Goal: Task Accomplishment & Management: Manage account settings

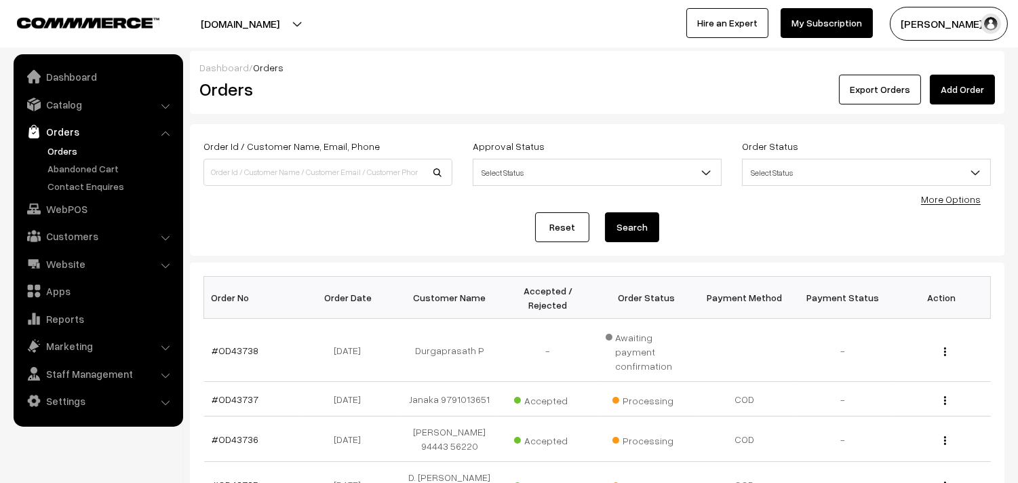
click at [65, 151] on link "Orders" at bounding box center [111, 151] width 134 height 14
click at [66, 154] on link "Orders" at bounding box center [111, 151] width 134 height 14
click at [75, 140] on link "Orders" at bounding box center [97, 131] width 161 height 24
click at [52, 149] on link "Orders" at bounding box center [111, 151] width 134 height 14
click at [66, 102] on link "Catalog" at bounding box center [97, 104] width 161 height 24
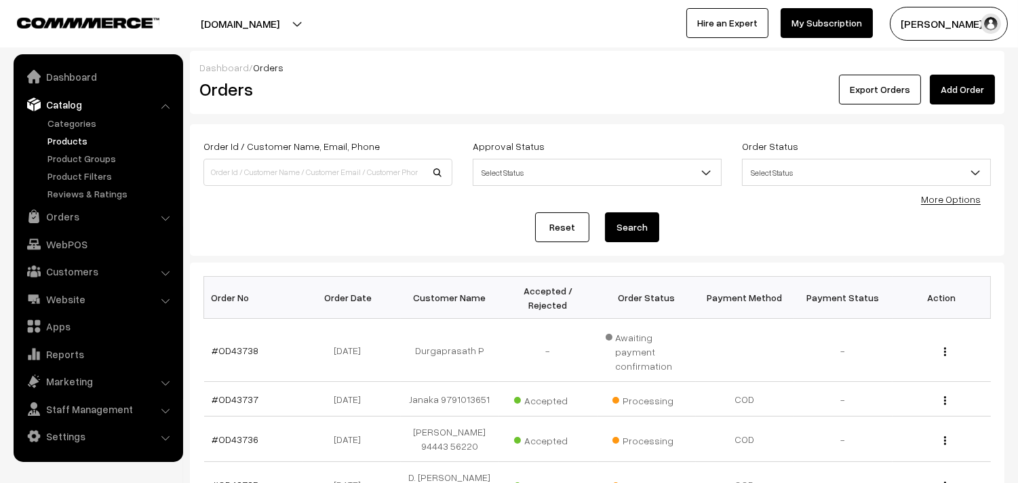
click at [70, 136] on link "Products" at bounding box center [111, 141] width 134 height 14
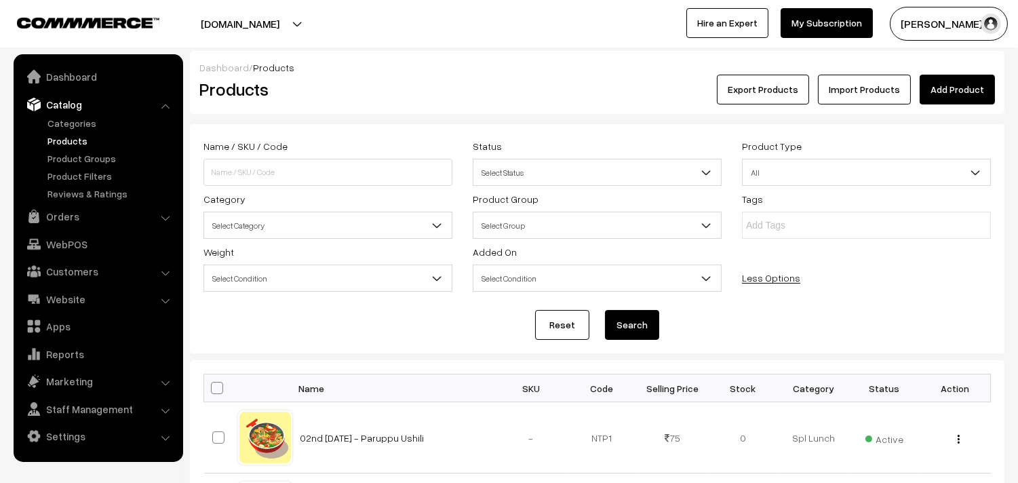
click at [271, 227] on span "Select Category" at bounding box center [328, 226] width 248 height 24
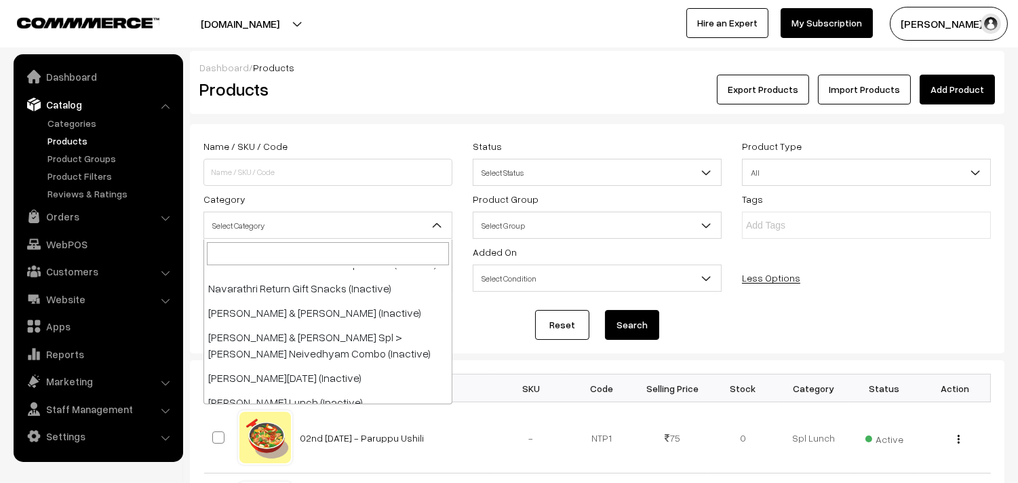
scroll to position [226, 0]
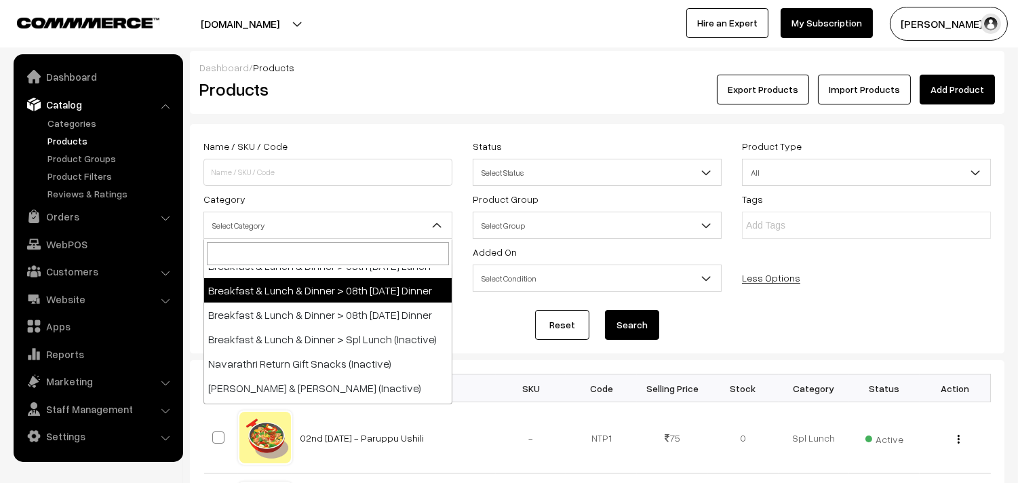
select select "96"
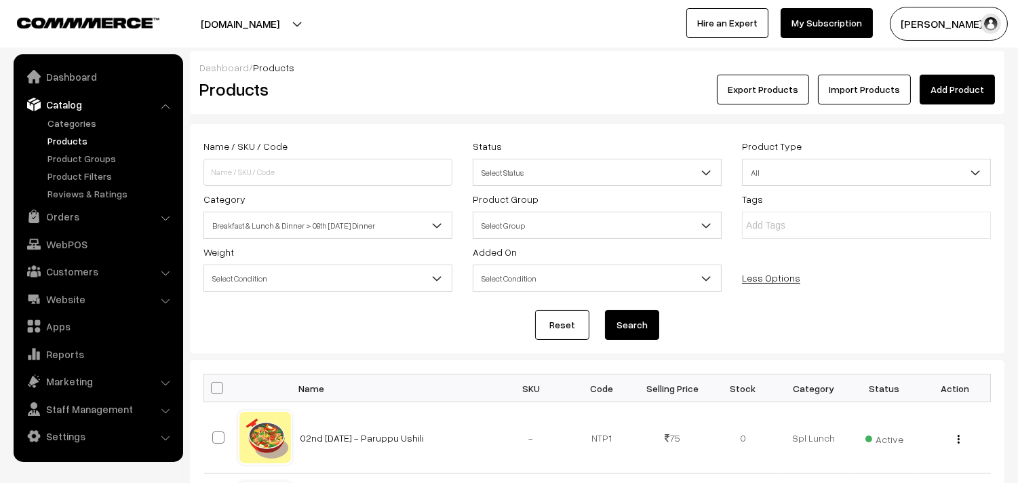
click at [610, 330] on button "Search" at bounding box center [632, 325] width 54 height 30
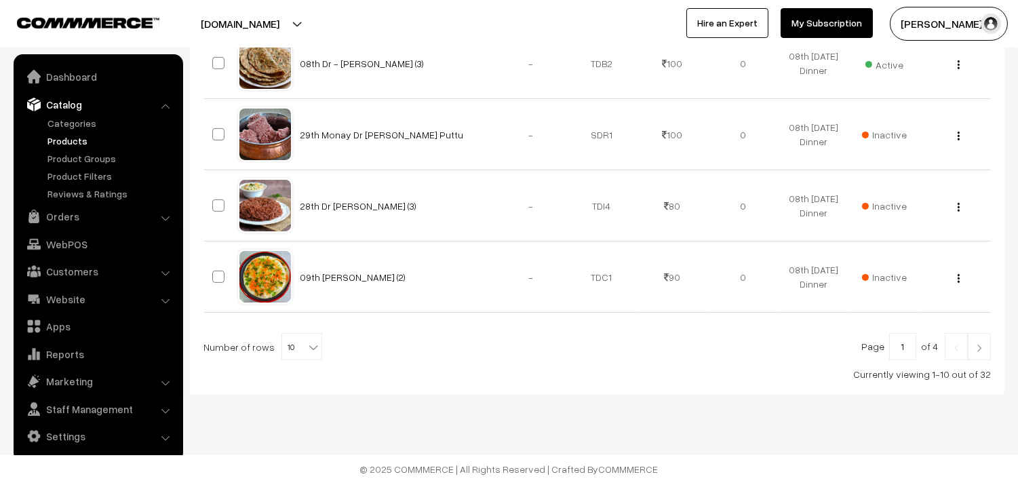
click at [292, 341] on span "10" at bounding box center [301, 347] width 39 height 27
select select "100"
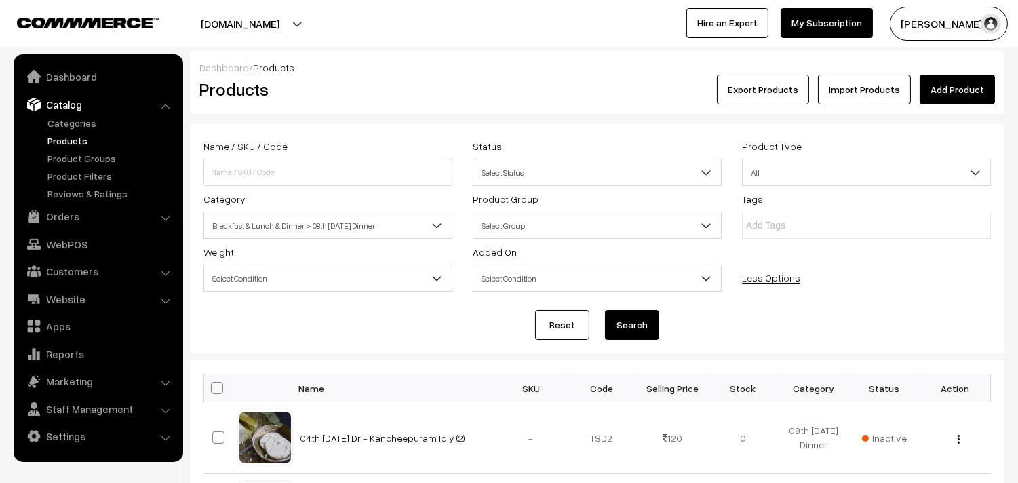
click at [218, 380] on th at bounding box center [221, 388] width 34 height 28
click at [218, 391] on span at bounding box center [217, 388] width 12 height 12
click at [213, 391] on input "checkbox" at bounding box center [208, 387] width 9 height 9
checkbox input "true"
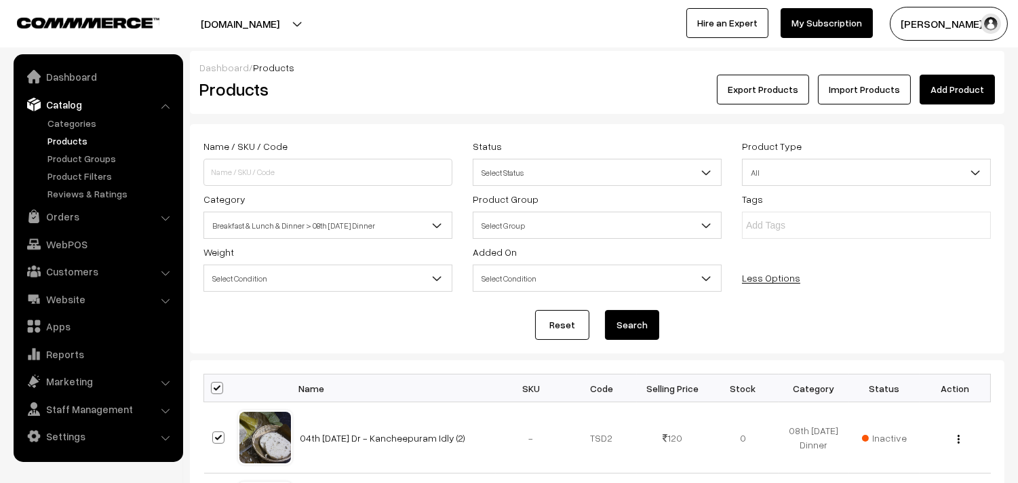
checkbox input "true"
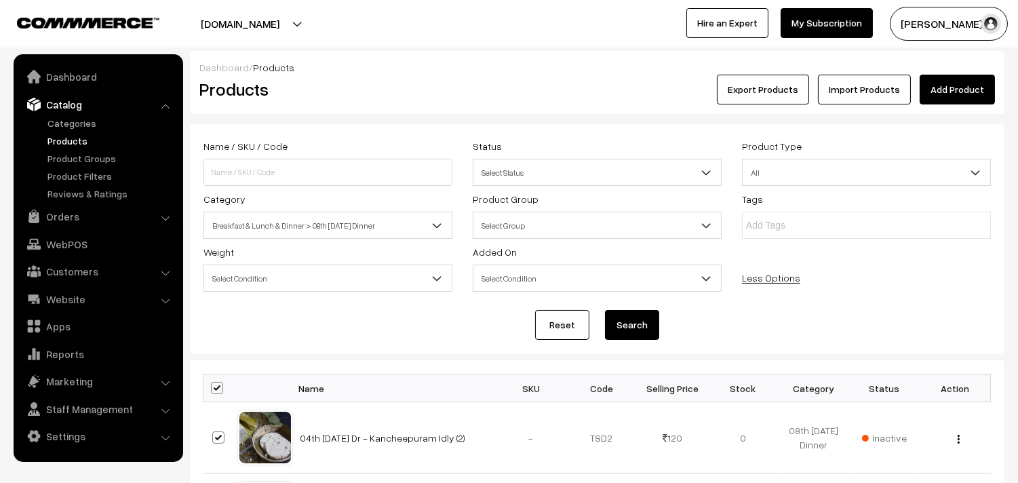
checkbox input "true"
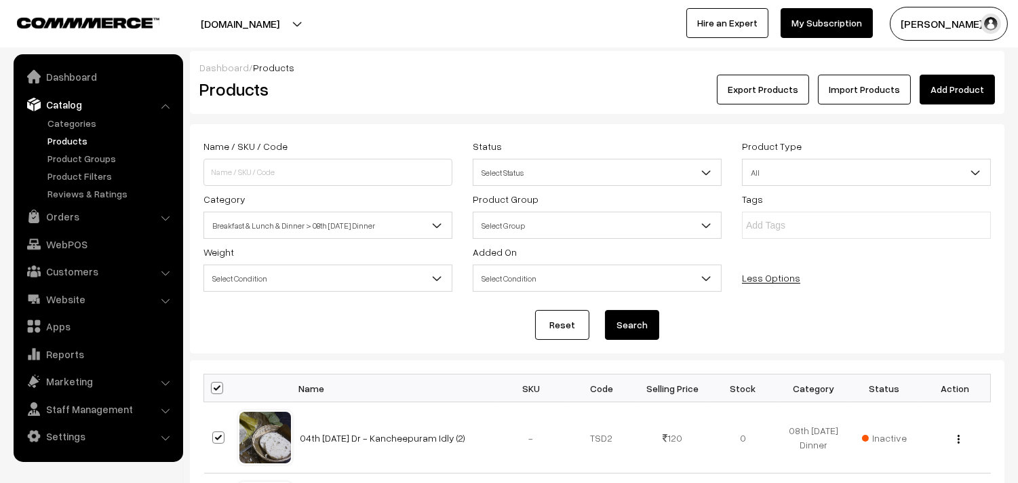
checkbox input "true"
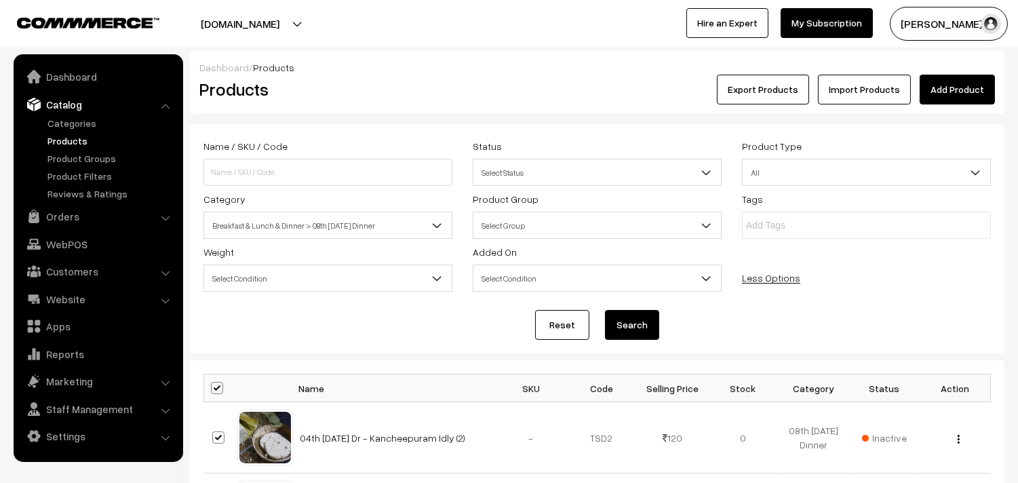
checkbox input "true"
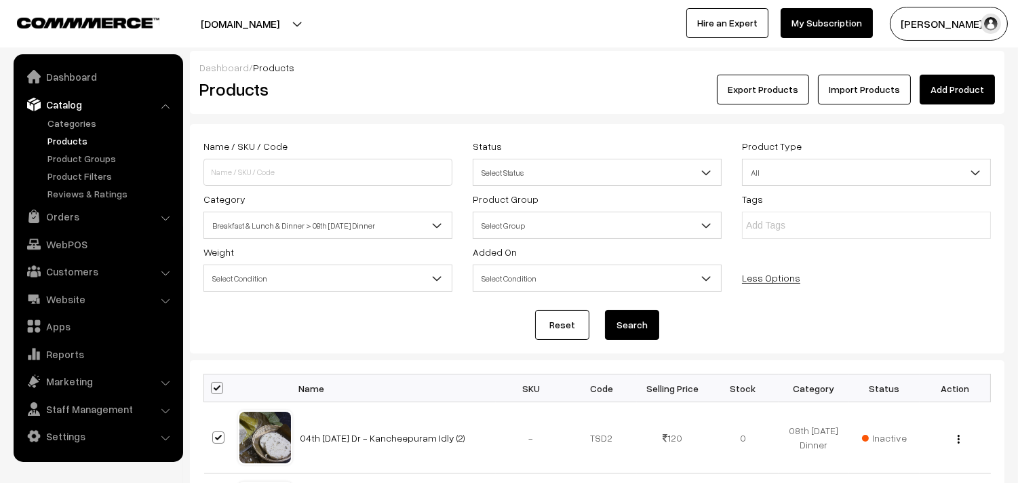
checkbox input "true"
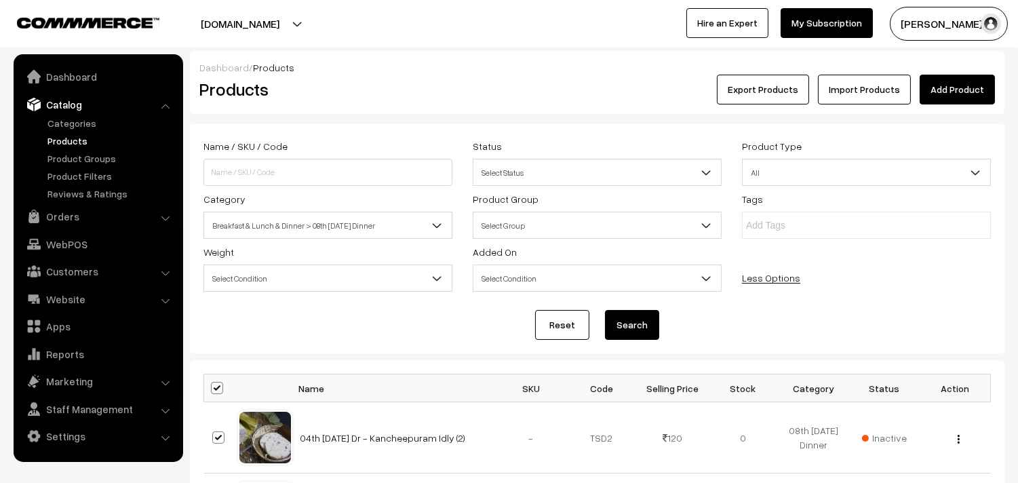
checkbox input "true"
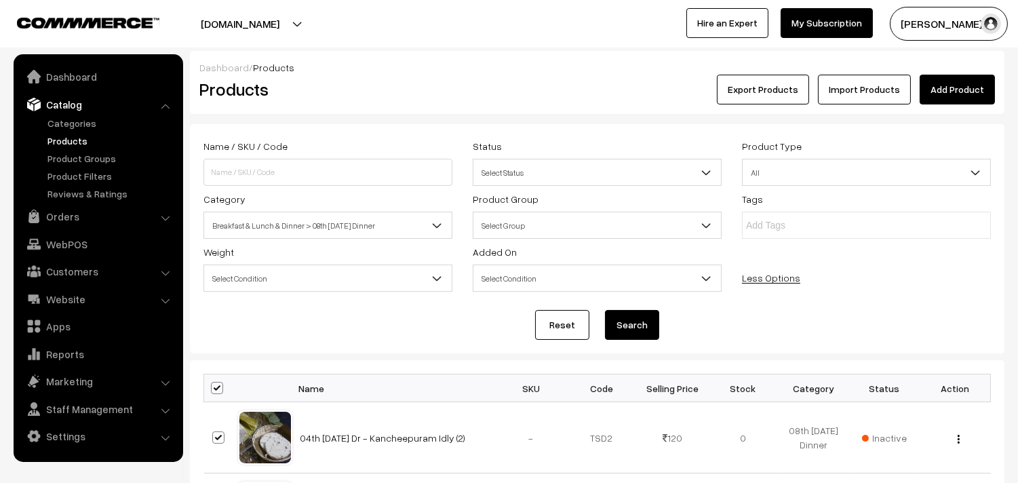
checkbox input "true"
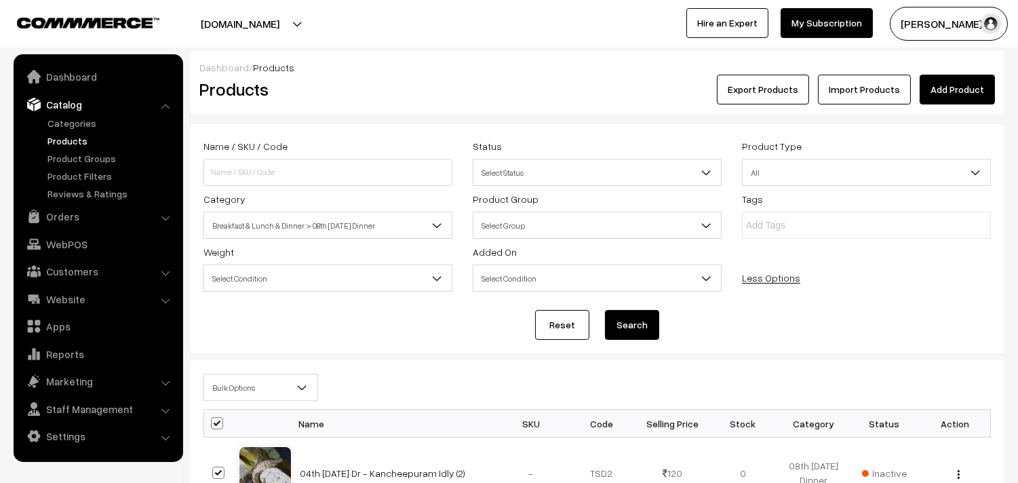
click at [237, 382] on span "Bulk Options" at bounding box center [260, 388] width 113 height 24
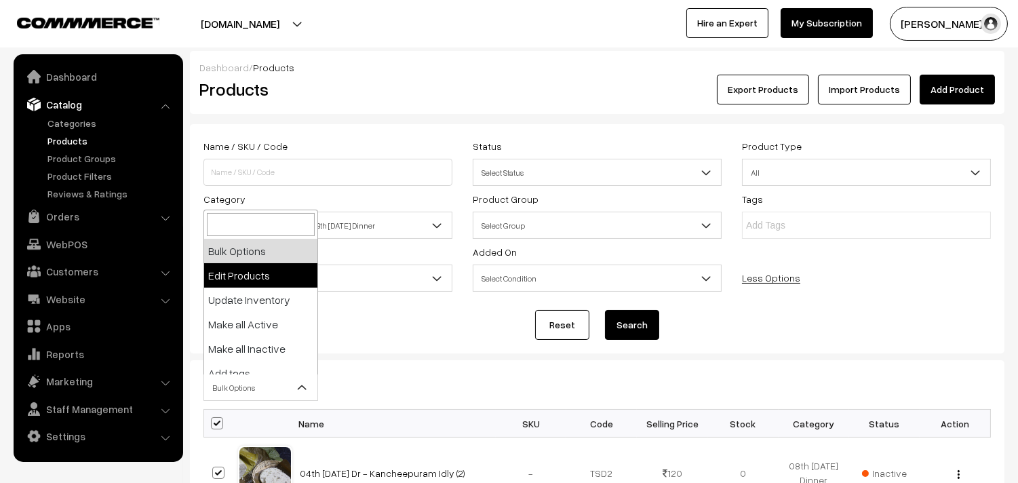
select select "editProduct"
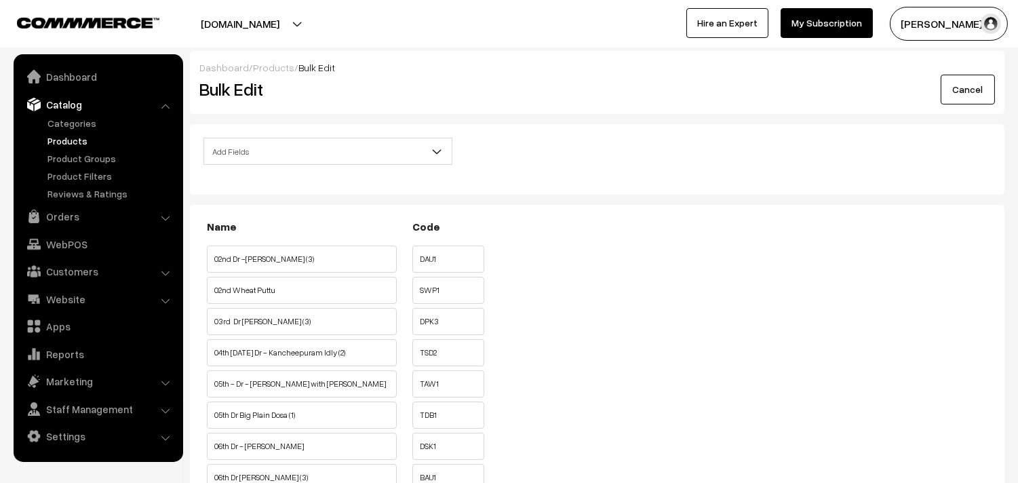
click at [297, 161] on span "Add Fields" at bounding box center [328, 152] width 248 height 24
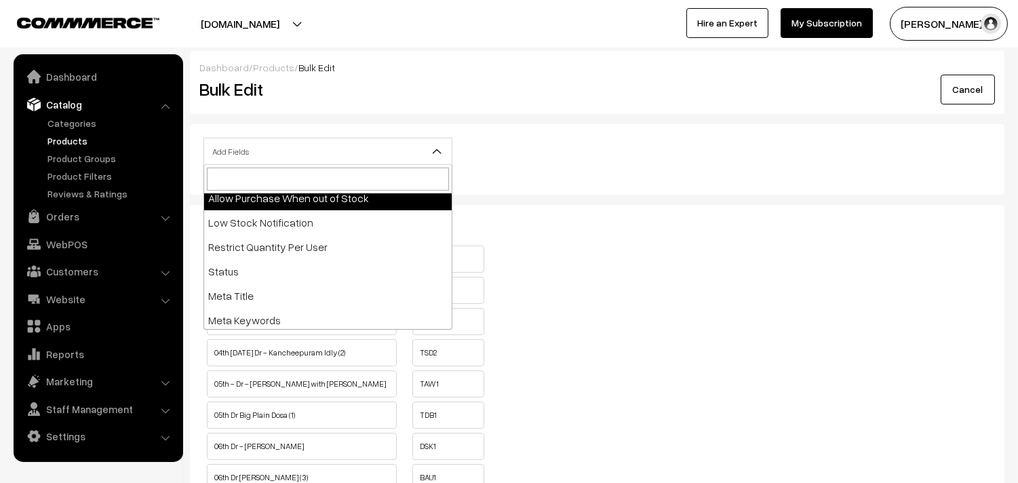
scroll to position [228, 0]
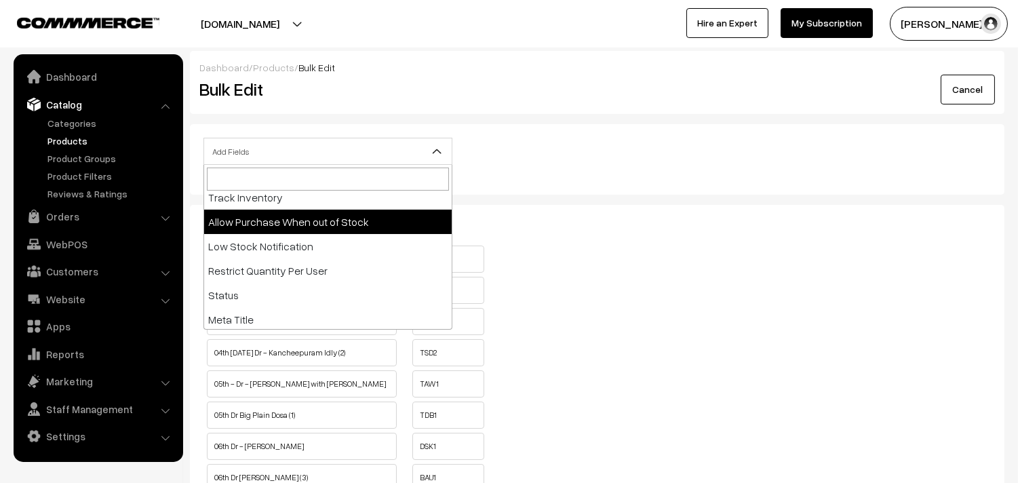
select select "allow-purchase"
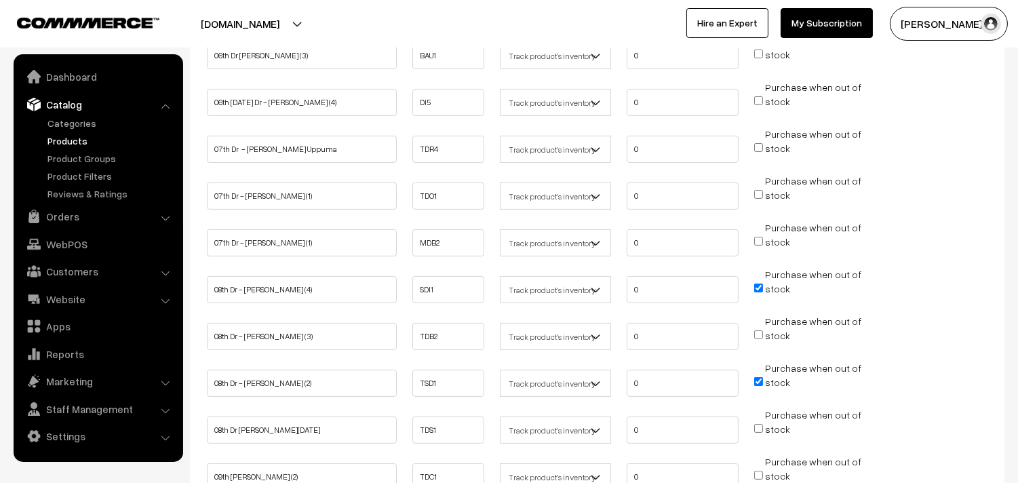
scroll to position [602, 0]
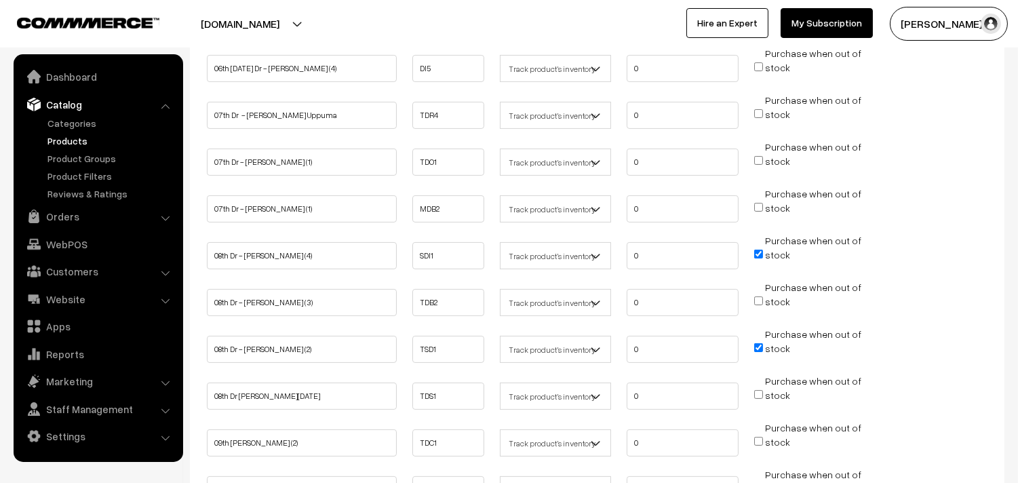
click at [758, 251] on input "Purchase when out of stock" at bounding box center [758, 254] width 9 height 9
checkbox input "false"
click at [755, 343] on input "Purchase when out of stock" at bounding box center [758, 347] width 9 height 9
checkbox input "false"
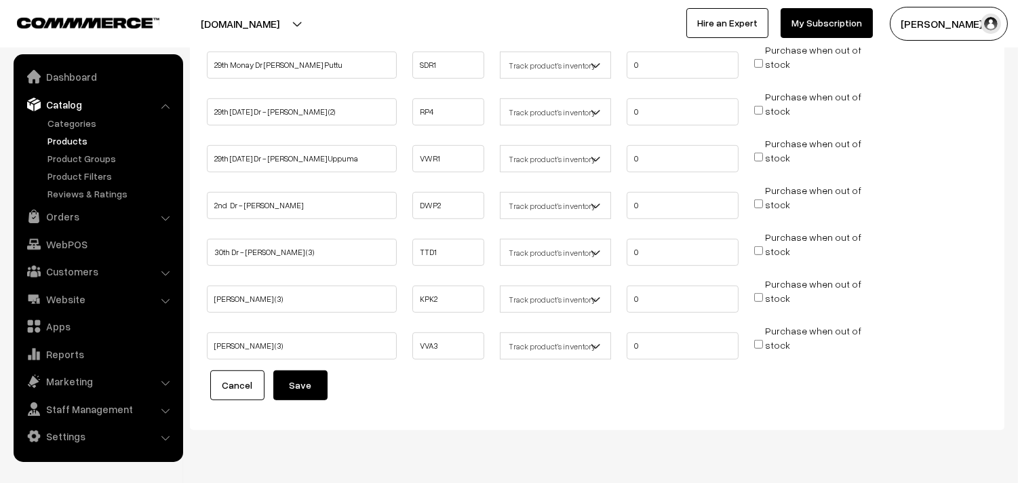
scroll to position [1426, 0]
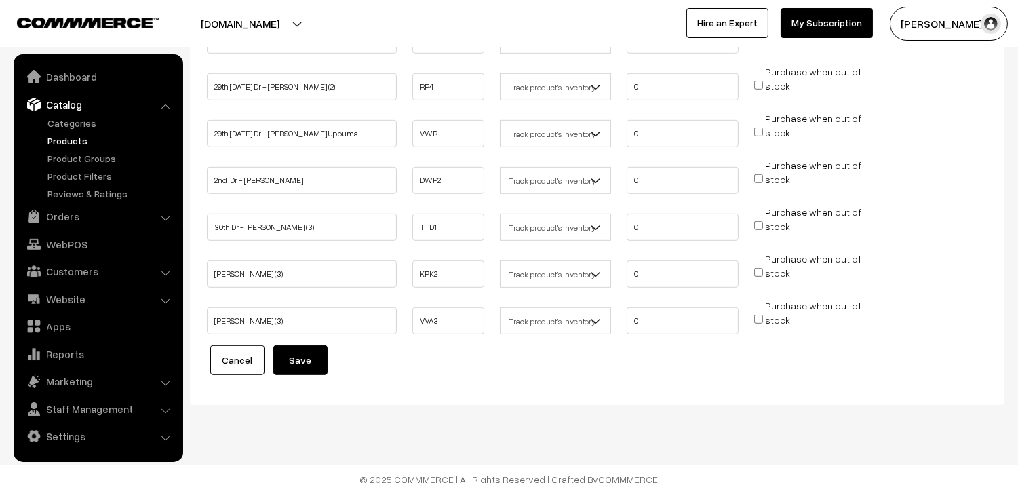
click at [309, 345] on button "Save" at bounding box center [300, 360] width 54 height 30
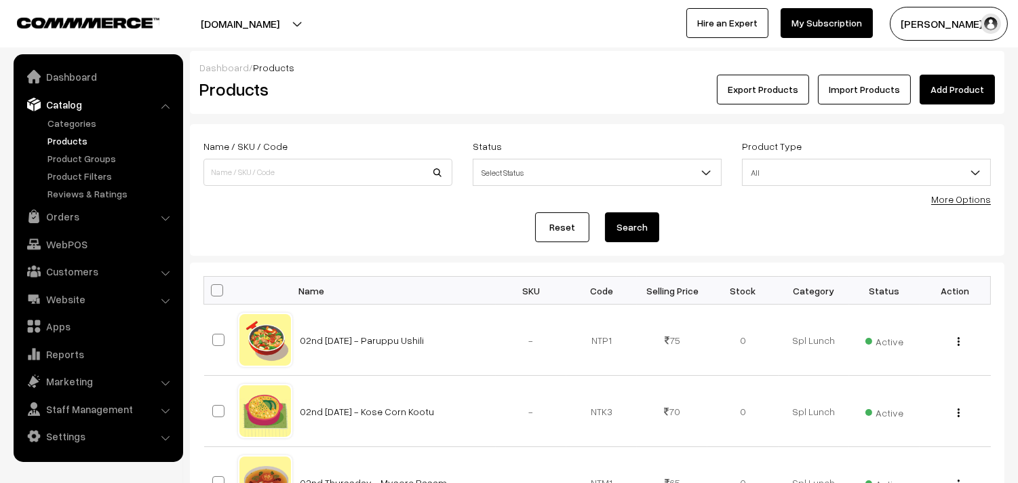
click at [73, 222] on link "Orders" at bounding box center [97, 216] width 161 height 24
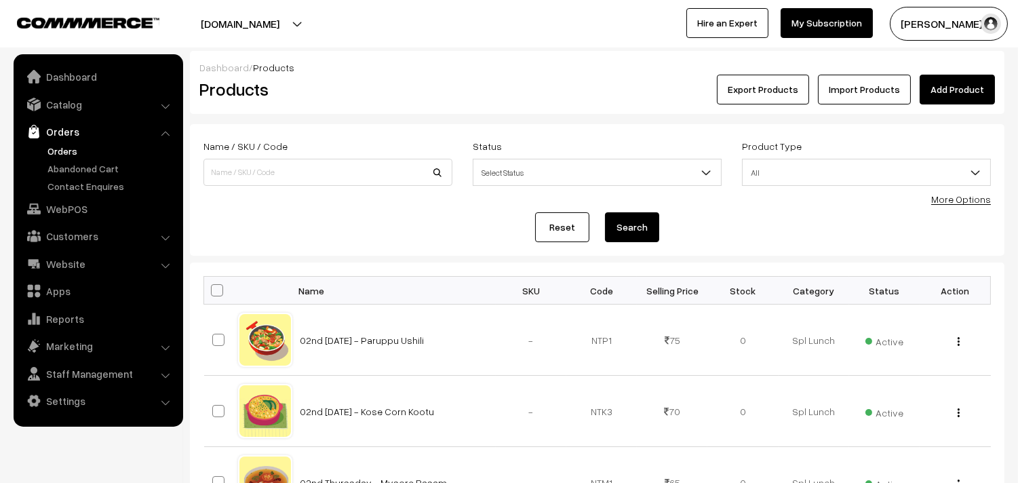
click at [68, 154] on link "Orders" at bounding box center [111, 151] width 134 height 14
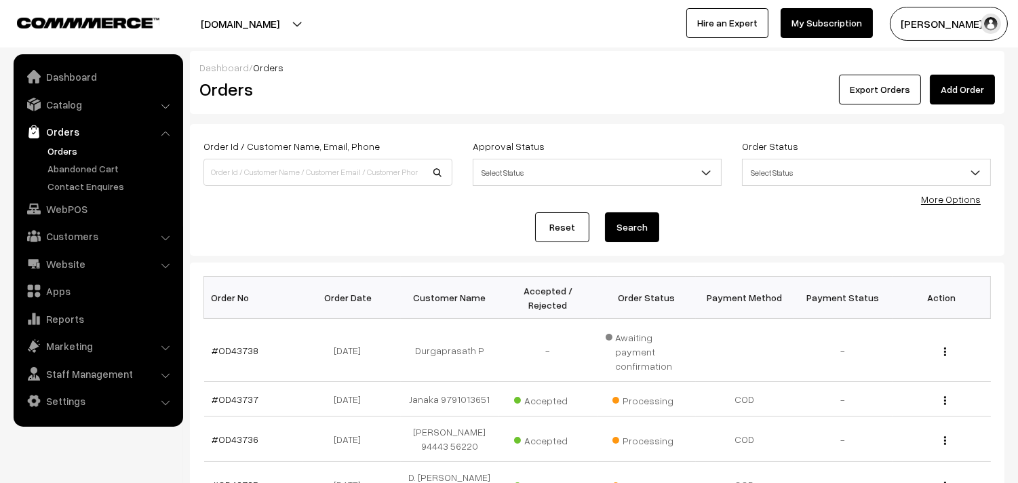
click at [66, 147] on link "Orders" at bounding box center [111, 151] width 134 height 14
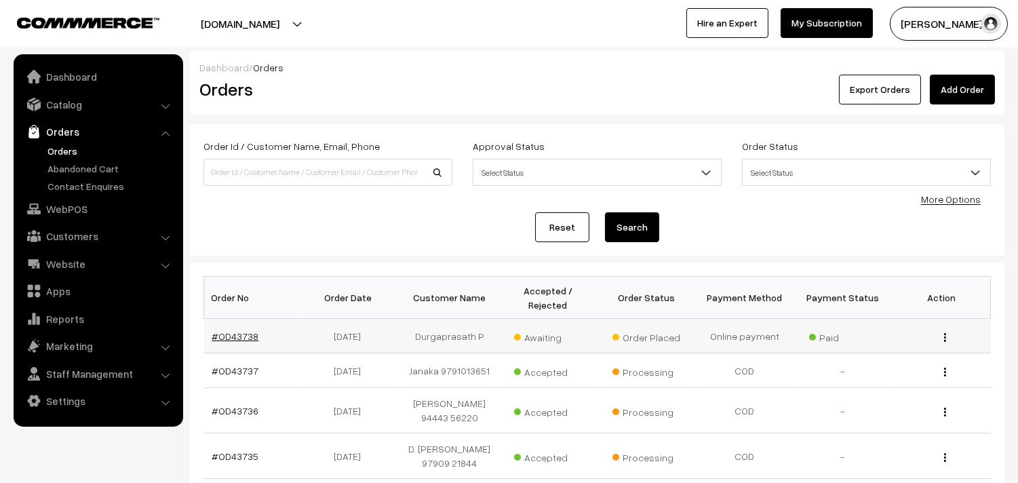
click at [235, 330] on link "#OD43738" at bounding box center [235, 336] width 47 height 12
click at [235, 335] on link "#OD43738" at bounding box center [235, 336] width 47 height 12
click at [239, 335] on link "#OD43738" at bounding box center [235, 336] width 47 height 12
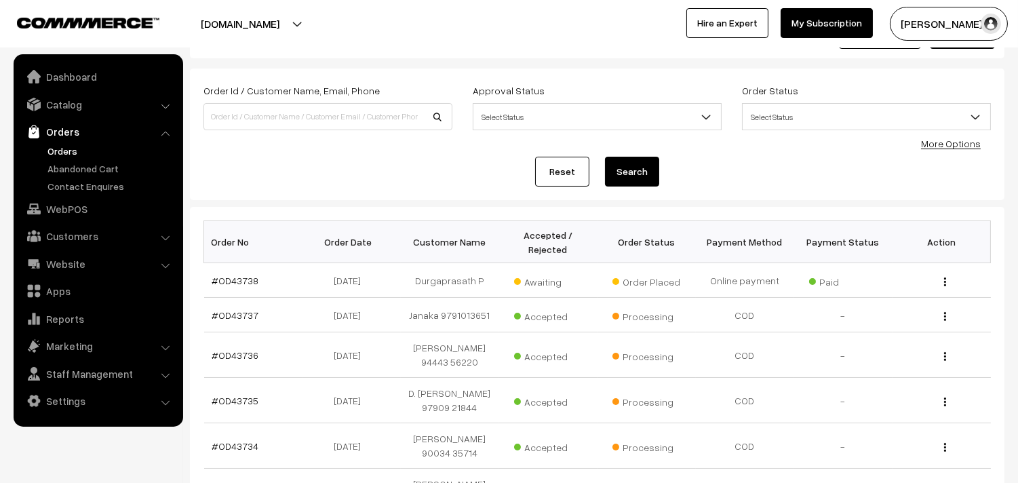
scroll to position [151, 0]
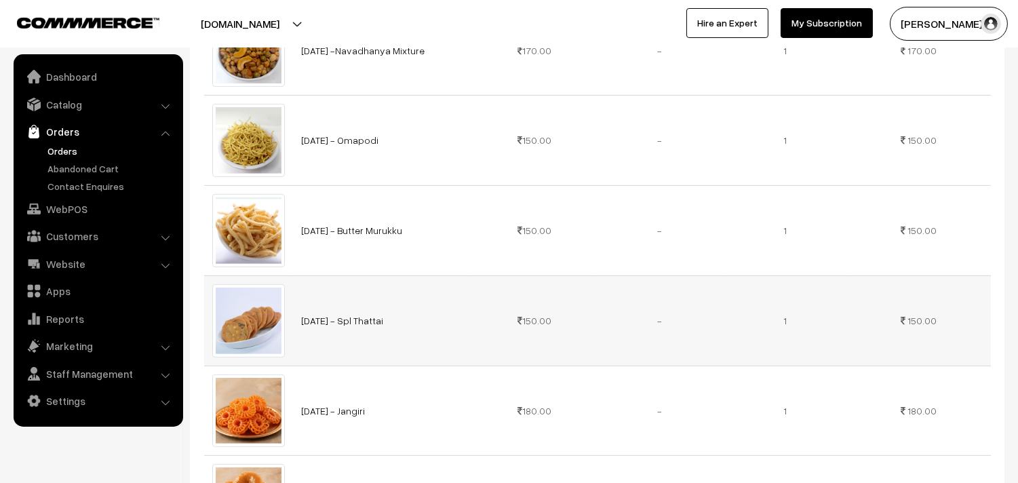
scroll to position [1130, 0]
